Goal: Obtain resource: Obtain resource

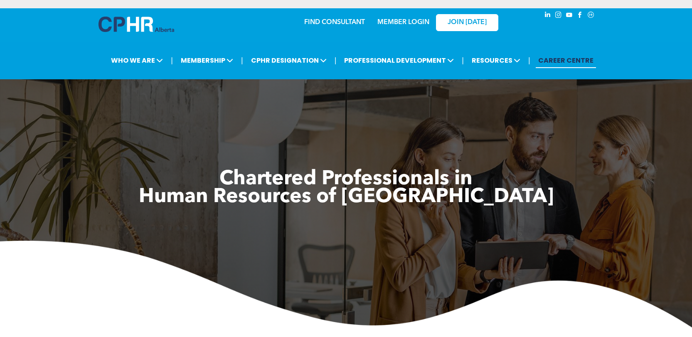
click at [408, 25] on link "MEMBER LOGIN" at bounding box center [403, 22] width 52 height 7
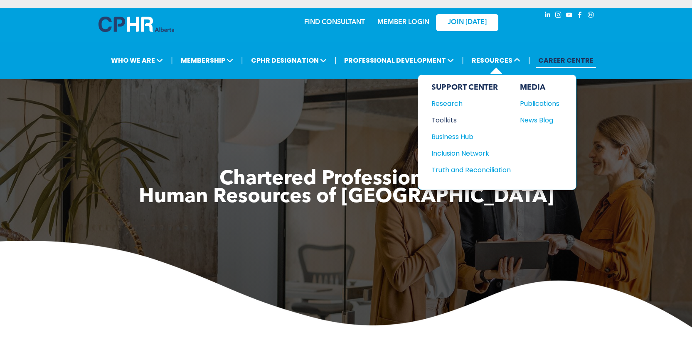
click at [444, 119] on div "Toolkits" at bounding box center [466, 120] width 71 height 10
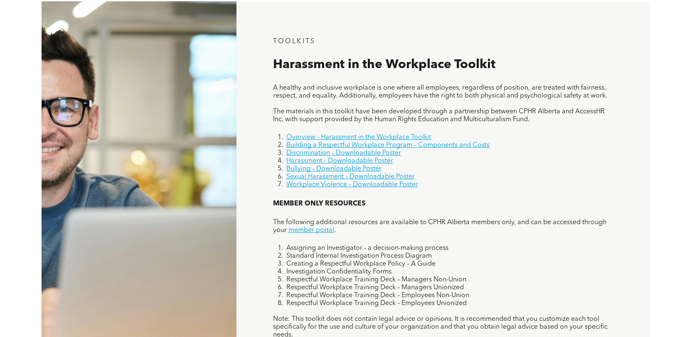
scroll to position [526, 0]
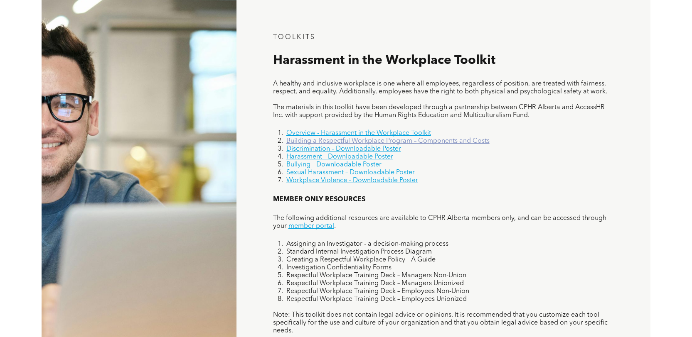
click at [344, 141] on link "Building a Respectful Workplace Program – Components and Costs" at bounding box center [387, 141] width 203 height 7
click at [291, 159] on link "Harassment – Downloadable Poster" at bounding box center [339, 157] width 107 height 7
click at [293, 163] on link "Bullying – Downloadable Poster" at bounding box center [333, 165] width 95 height 7
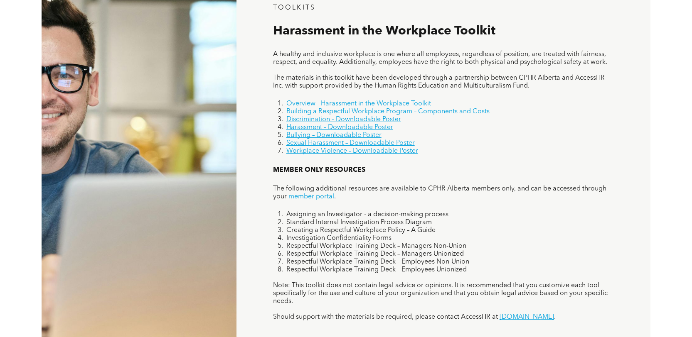
scroll to position [556, 0]
click at [344, 232] on span "Creating a Respectful Workplace Policy – A Guide" at bounding box center [360, 230] width 149 height 7
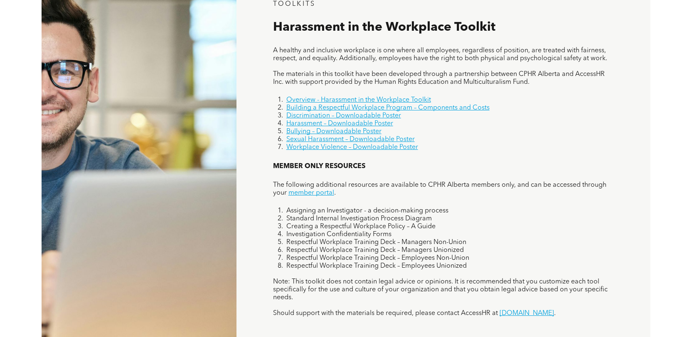
scroll to position [560, 0]
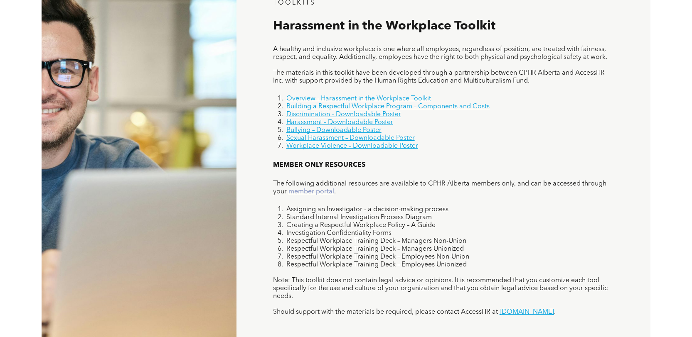
click at [304, 191] on link "member portal" at bounding box center [311, 192] width 46 height 7
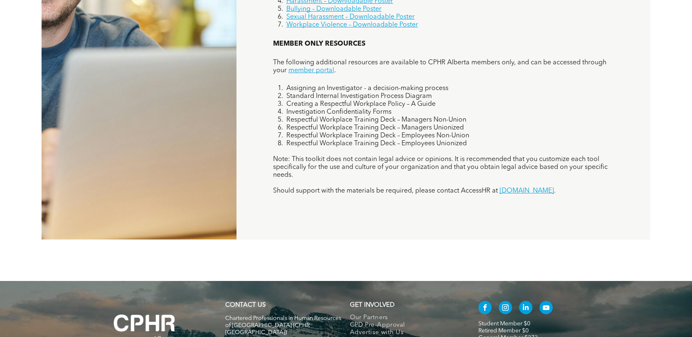
scroll to position [682, 0]
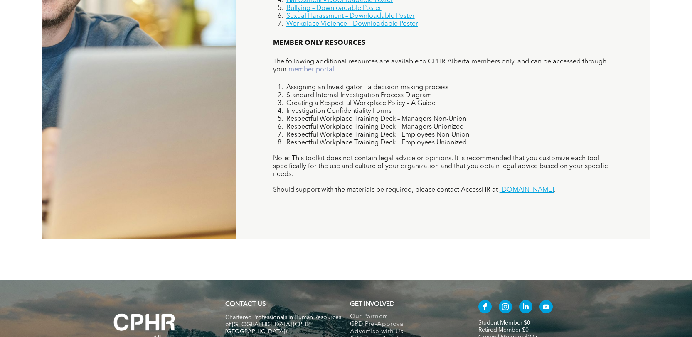
click at [305, 70] on link "member portal" at bounding box center [311, 69] width 46 height 7
